Goal: Transaction & Acquisition: Purchase product/service

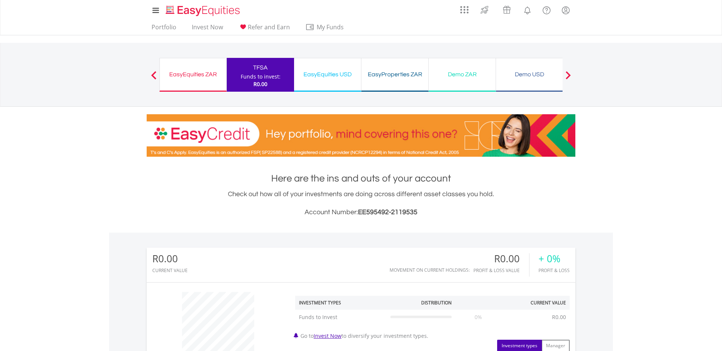
scroll to position [72, 143]
click at [325, 75] on div "EasyEquities USD" at bounding box center [327, 74] width 58 height 11
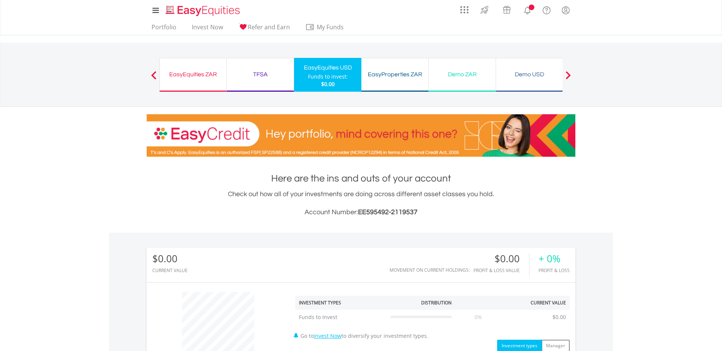
scroll to position [72, 143]
click at [271, 76] on div "TFSA" at bounding box center [260, 74] width 58 height 11
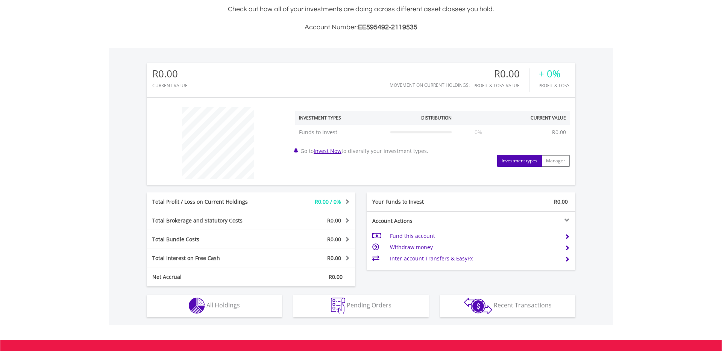
scroll to position [234, 0]
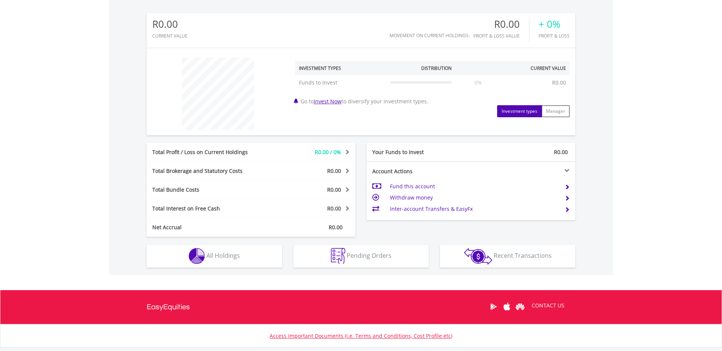
click at [415, 187] on td "Fund this account" at bounding box center [474, 186] width 169 height 11
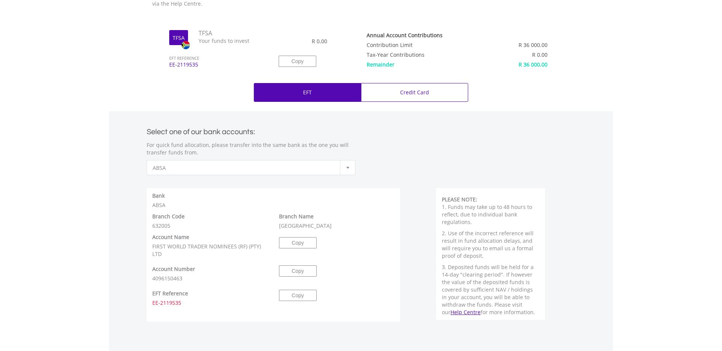
scroll to position [263, 0]
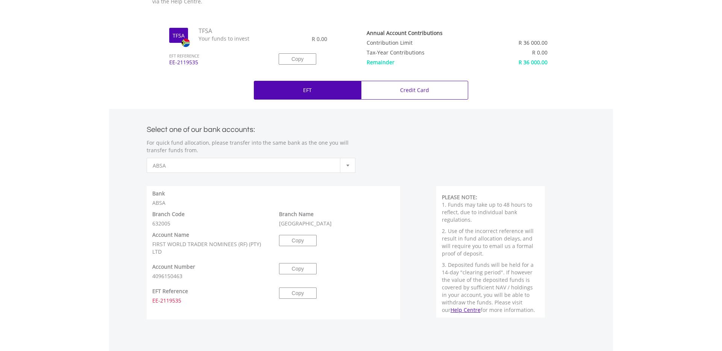
click at [346, 163] on div at bounding box center [347, 165] width 15 height 14
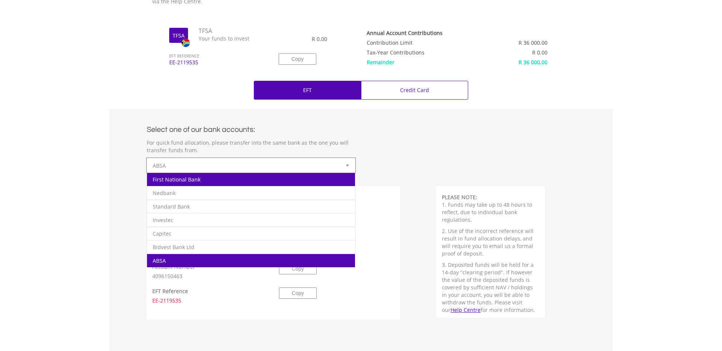
click at [212, 180] on li "First National Bank" at bounding box center [251, 179] width 208 height 14
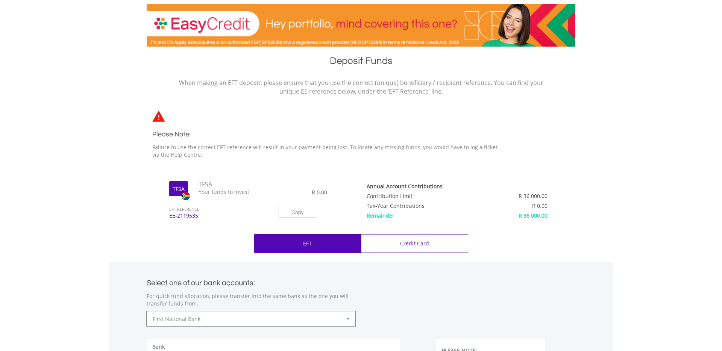
scroll to position [0, 0]
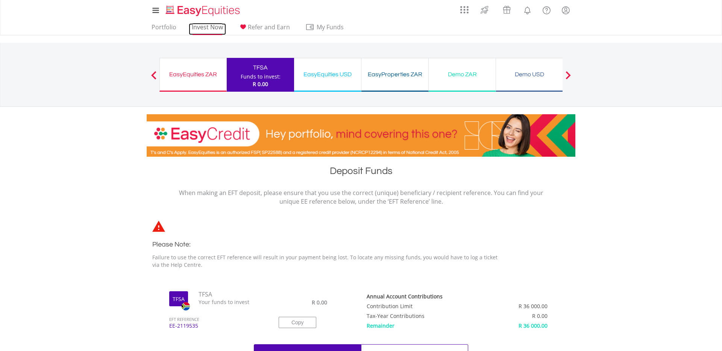
click at [207, 28] on link "Invest Now" at bounding box center [207, 29] width 37 height 12
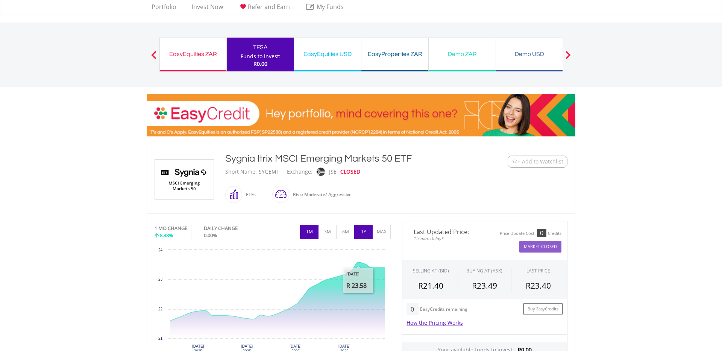
click at [363, 234] on button "1Y" at bounding box center [363, 232] width 18 height 14
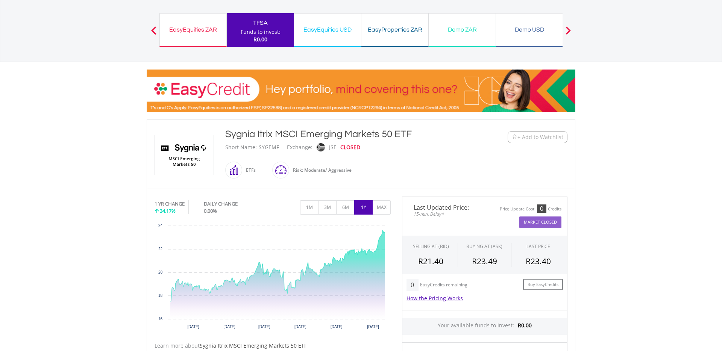
scroll to position [45, 0]
